Goal: Find specific page/section: Find specific page/section

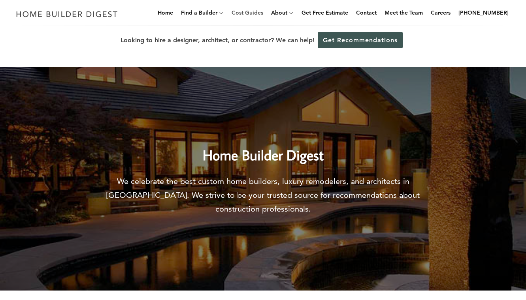
click at [259, 11] on link "Cost Guides" at bounding box center [247, 12] width 38 height 25
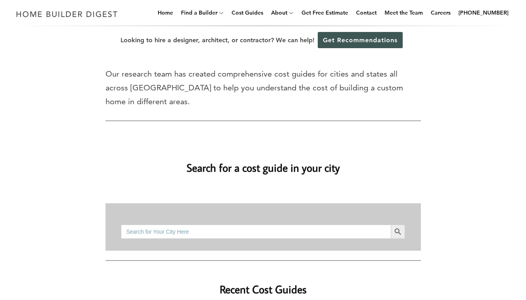
click at [219, 225] on input "Search for:" at bounding box center [255, 232] width 269 height 14
type input "[GEOGRAPHIC_DATA], [GEOGRAPHIC_DATA]"
click at [397, 225] on button "Search Button" at bounding box center [398, 232] width 14 height 14
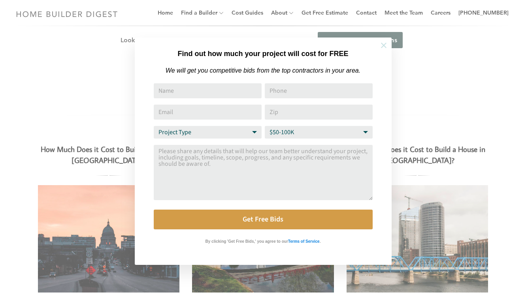
click at [382, 44] on icon at bounding box center [384, 46] width 6 height 6
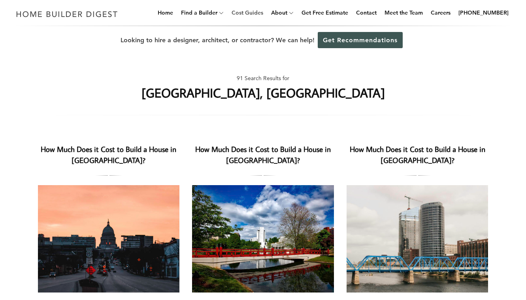
click at [260, 13] on link "Cost Guides" at bounding box center [247, 12] width 38 height 25
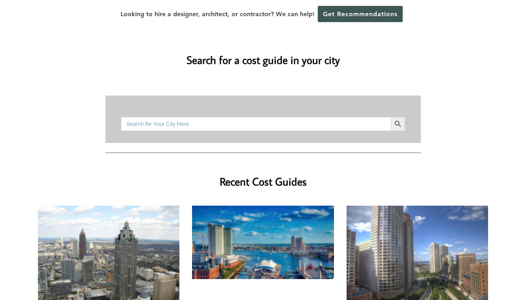
scroll to position [78, 0]
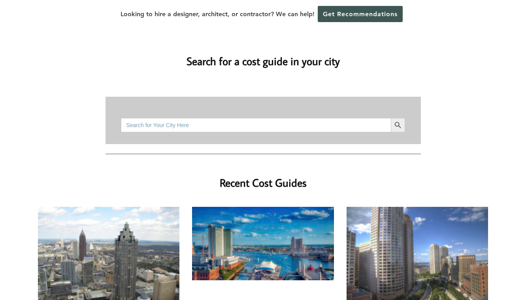
click at [344, 118] on input "Search for:" at bounding box center [255, 125] width 269 height 14
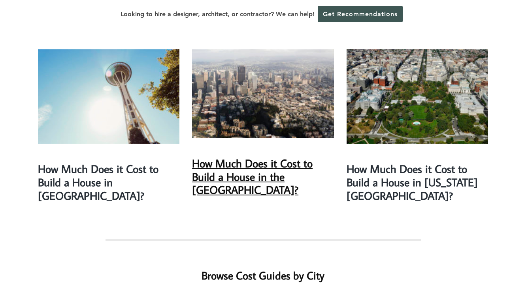
scroll to position [1330, 0]
